Goal: Find specific page/section: Find specific page/section

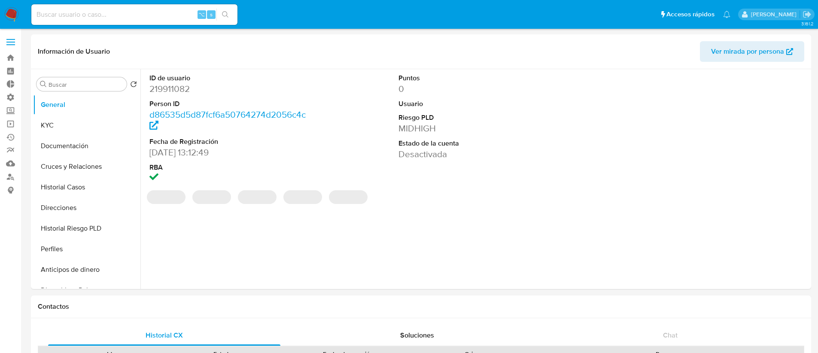
select select "10"
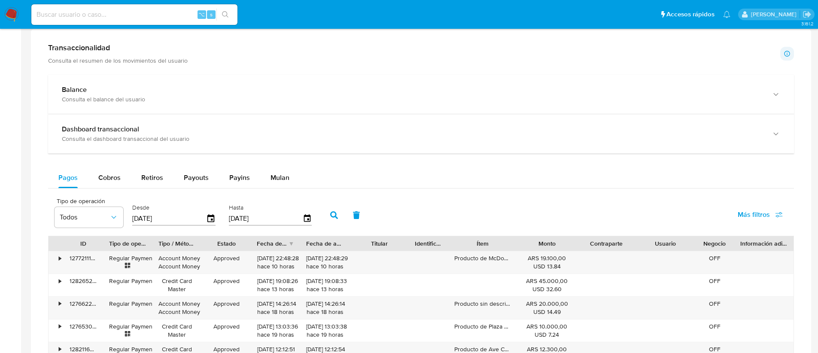
scroll to position [558, 0]
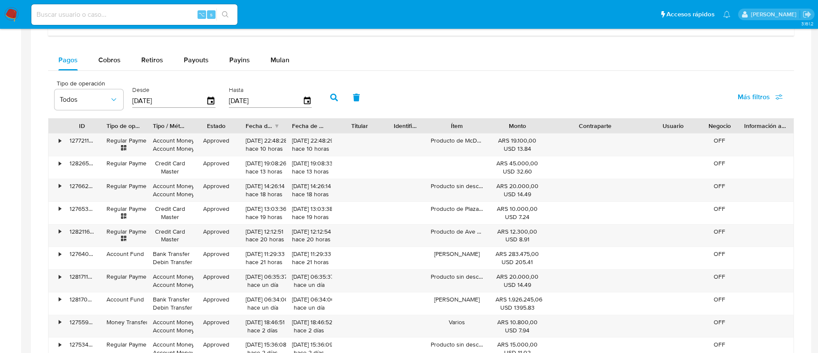
drag, startPoint x: 636, startPoint y: 128, endPoint x: 673, endPoint y: 128, distance: 36.9
click at [674, 129] on div "ID Tipo de operación Tipo / Método Estado Fecha de creación Fecha de aprobación…" at bounding box center [421, 126] width 745 height 15
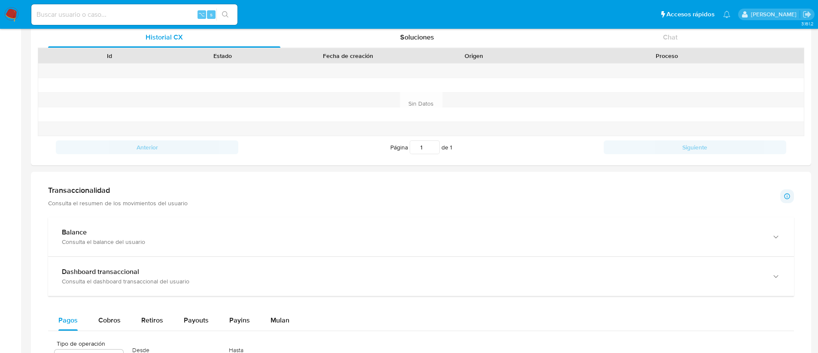
scroll to position [0, 0]
